Goal: Transaction & Acquisition: Book appointment/travel/reservation

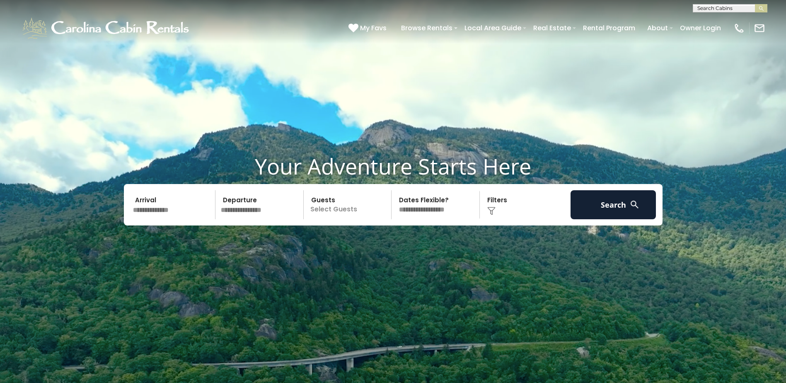
click at [150, 202] on input "text" at bounding box center [173, 204] width 86 height 29
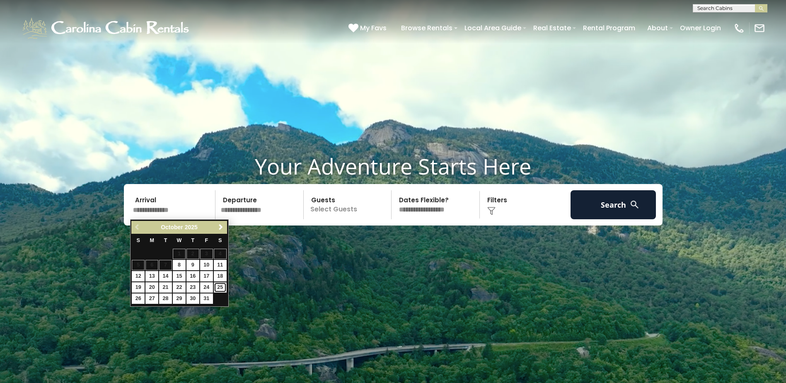
click at [218, 286] on link "25" at bounding box center [220, 287] width 13 height 10
type input "********"
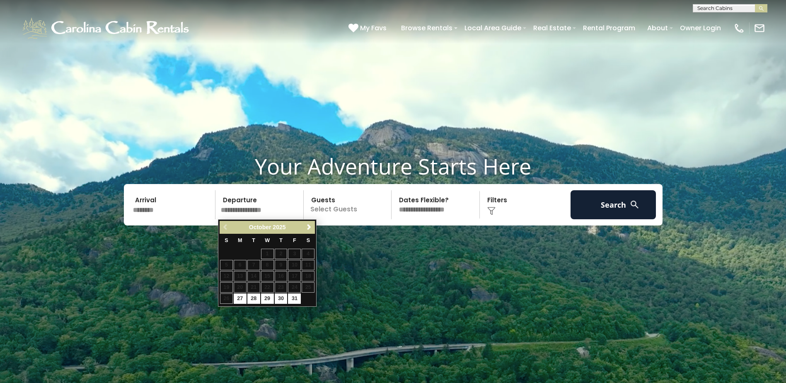
click at [230, 300] on table "S M T W T F S 1 2 3 4 5 6 7 8 9 10 11 12 13 14 15 16 17 18 19 20 21 22 23 24 25…" at bounding box center [267, 269] width 95 height 71
click at [238, 297] on link "27" at bounding box center [240, 298] width 13 height 10
type input "********"
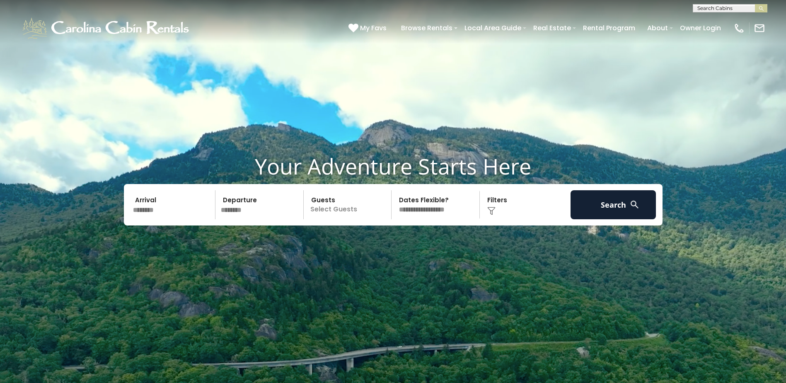
click at [351, 207] on p "Select Guests" at bounding box center [348, 204] width 85 height 29
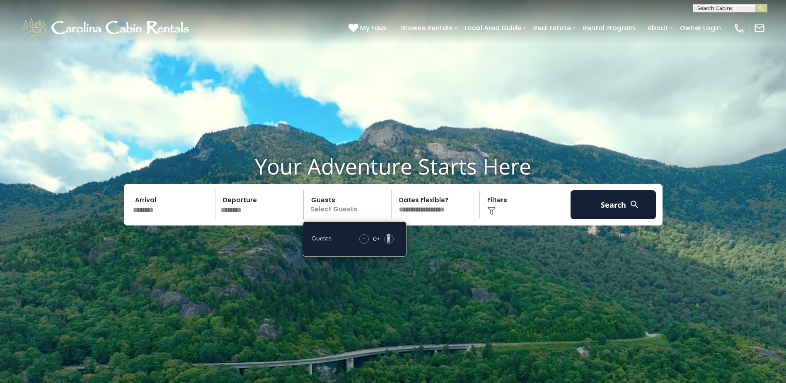
click at [389, 235] on span "+" at bounding box center [388, 238] width 3 height 8
click at [625, 200] on button "Search" at bounding box center [614, 204] width 86 height 29
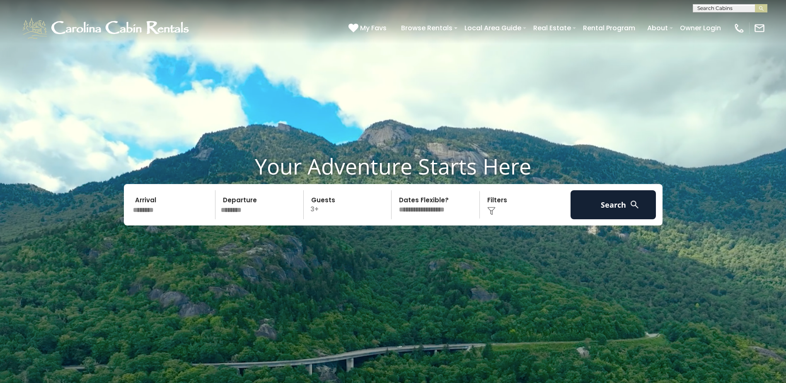
click at [505, 212] on div "Click to Choose" at bounding box center [525, 204] width 86 height 29
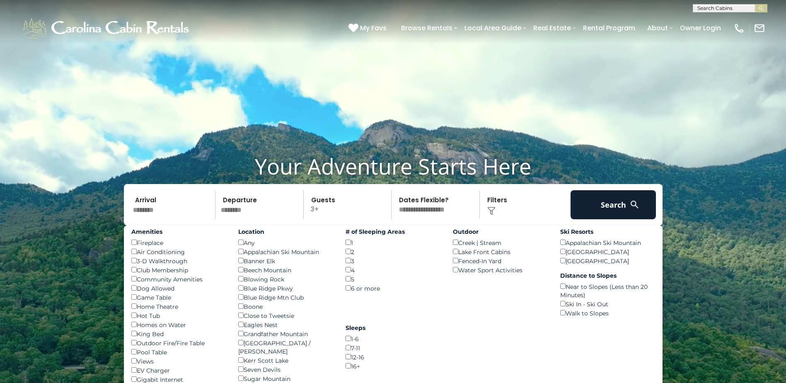
click at [494, 208] on img at bounding box center [491, 211] width 8 height 8
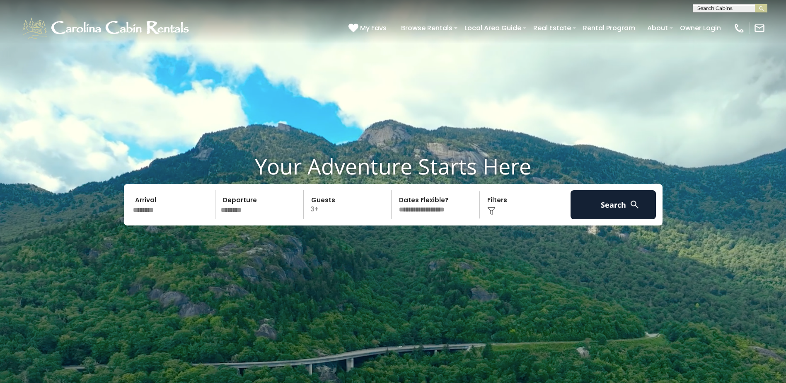
click at [494, 208] on img at bounding box center [491, 211] width 8 height 8
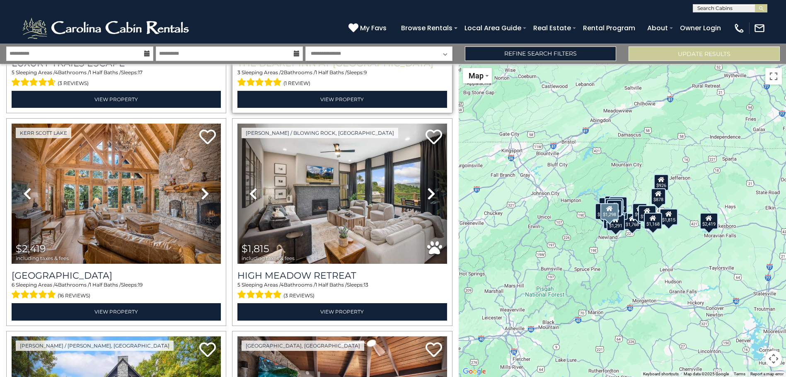
scroll to position [207, 0]
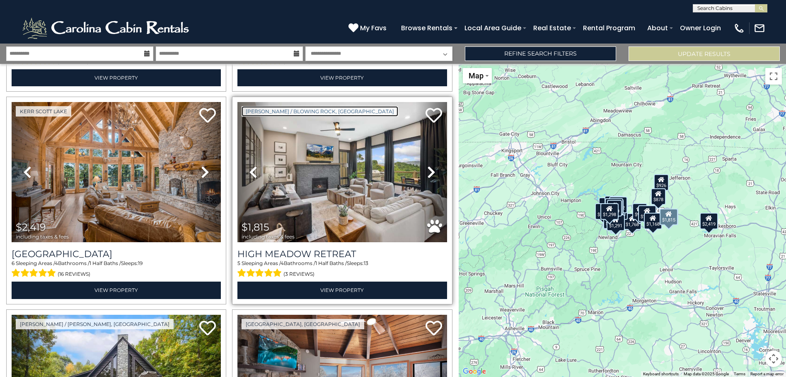
click at [286, 107] on link "[PERSON_NAME] / Blowing Rock, [GEOGRAPHIC_DATA]" at bounding box center [320, 111] width 157 height 10
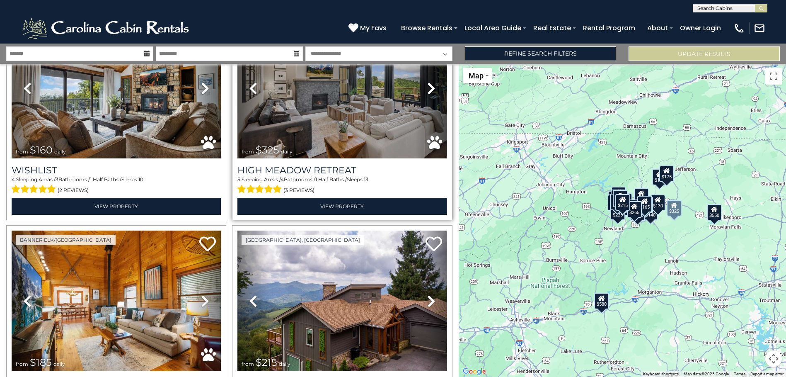
scroll to position [1782, 0]
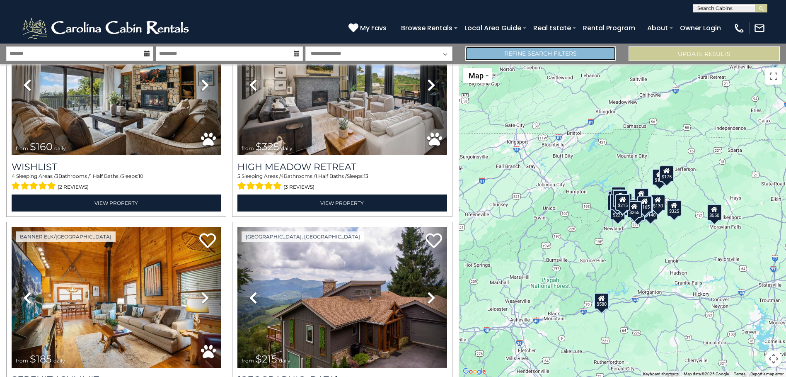
click at [596, 54] on link "Refine Search Filters" at bounding box center [540, 53] width 151 height 15
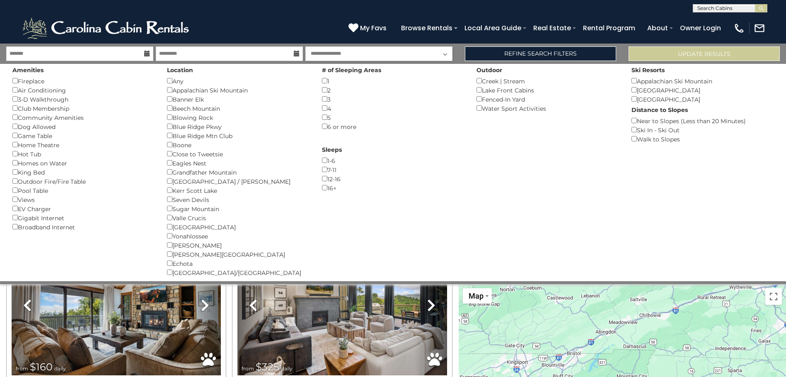
click at [190, 117] on div "Blowing Rock ()" at bounding box center [238, 117] width 142 height 9
click at [722, 52] on button "Please Update Results" at bounding box center [704, 53] width 151 height 15
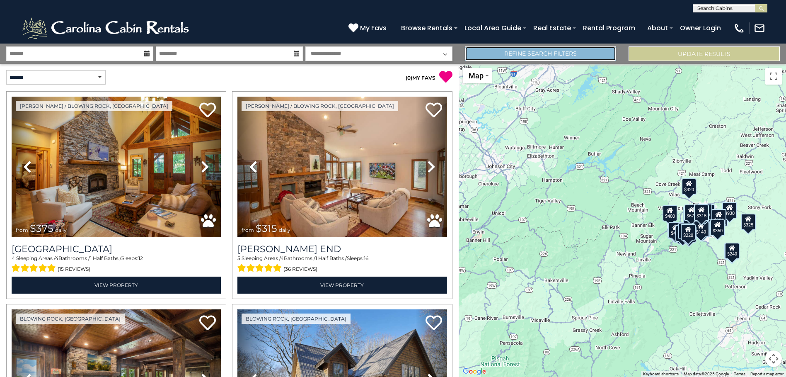
click at [574, 56] on link "Refine Search Filters" at bounding box center [540, 53] width 151 height 15
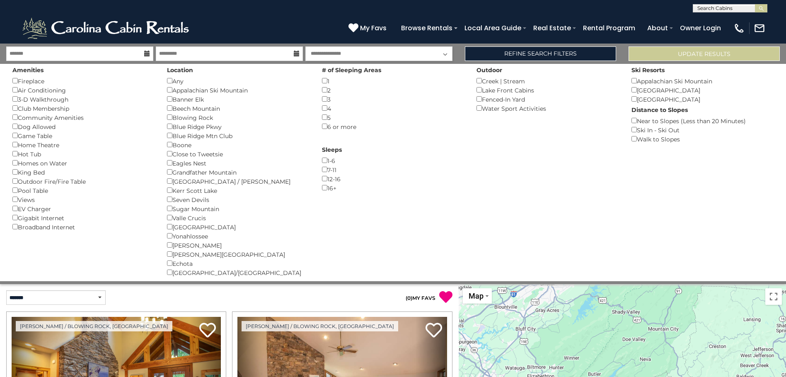
click at [27, 127] on div "Dog Allowed ()" at bounding box center [83, 126] width 142 height 9
click at [712, 51] on button "Please Update Results" at bounding box center [704, 53] width 151 height 15
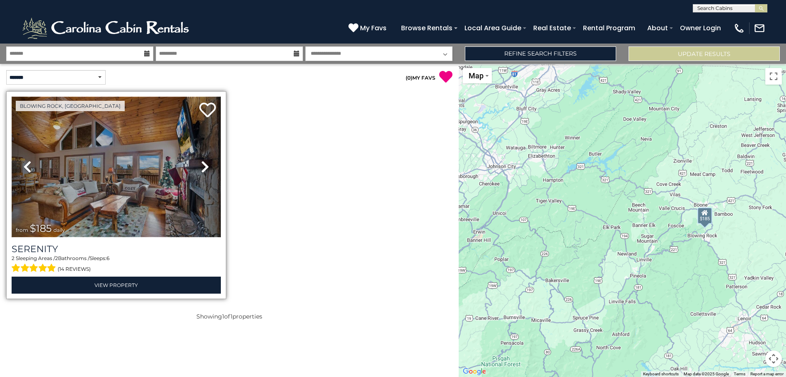
click at [132, 162] on img at bounding box center [116, 167] width 209 height 140
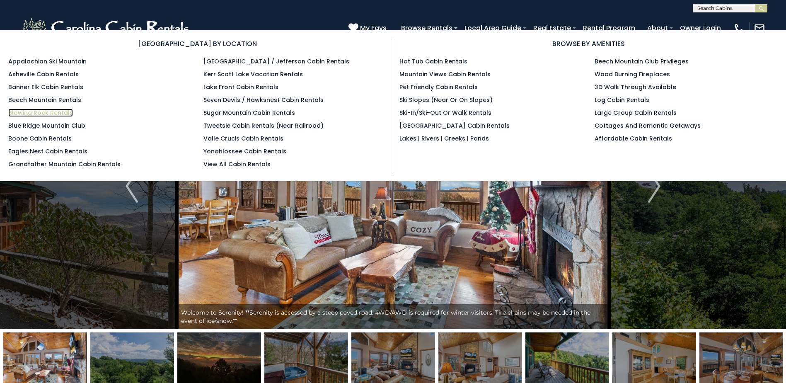
click at [12, 114] on link "Blowing Rock Rentals" at bounding box center [40, 113] width 65 height 8
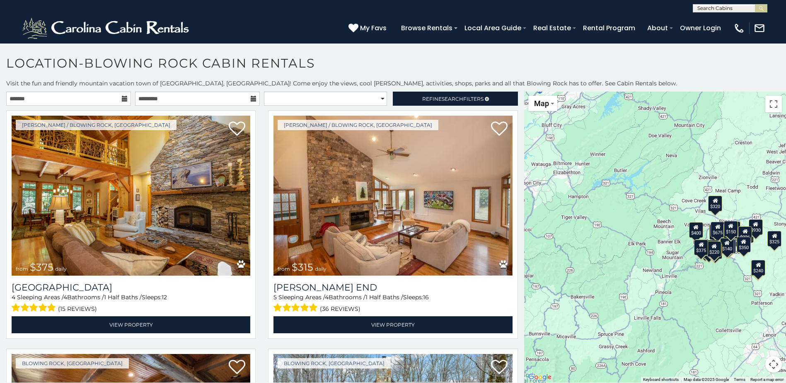
click at [122, 97] on icon at bounding box center [125, 99] width 6 height 6
click at [122, 99] on icon at bounding box center [125, 99] width 6 height 6
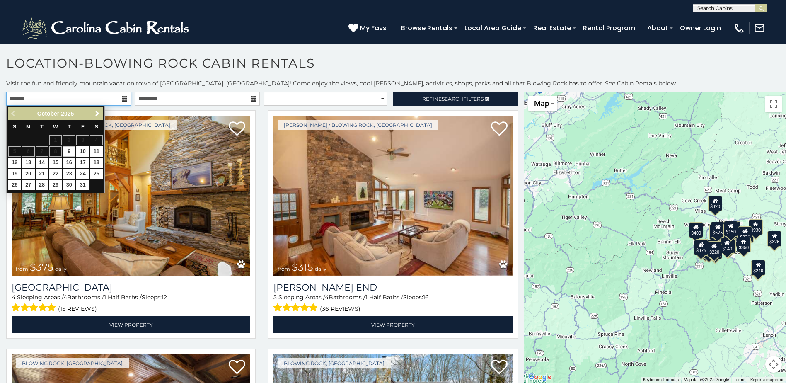
click at [125, 104] on input "text" at bounding box center [68, 99] width 125 height 14
click at [98, 172] on link "25" at bounding box center [96, 174] width 13 height 10
type input "**********"
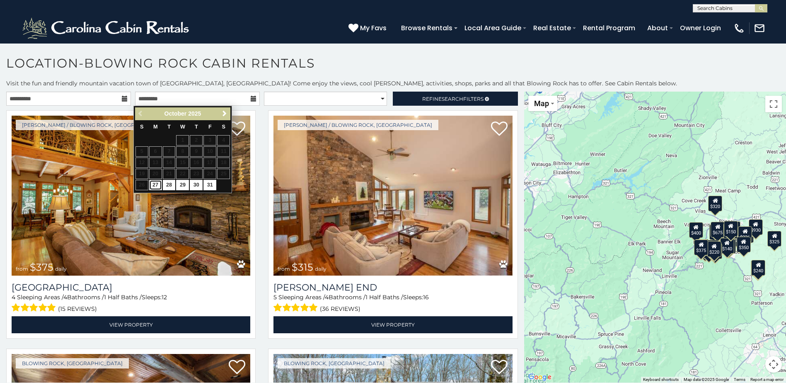
click at [153, 186] on link "27" at bounding box center [155, 185] width 13 height 10
type input "**********"
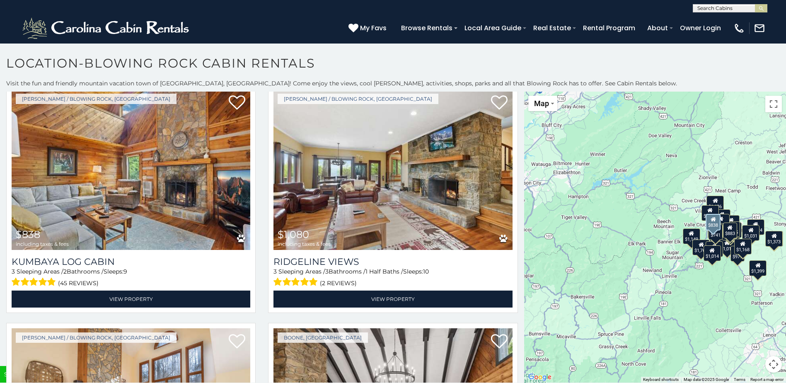
scroll to position [3150, 0]
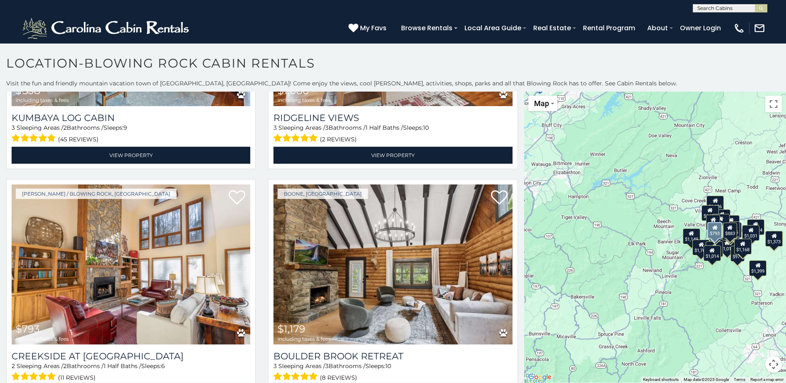
scroll to position [7, 0]
